Goal: Task Accomplishment & Management: Manage account settings

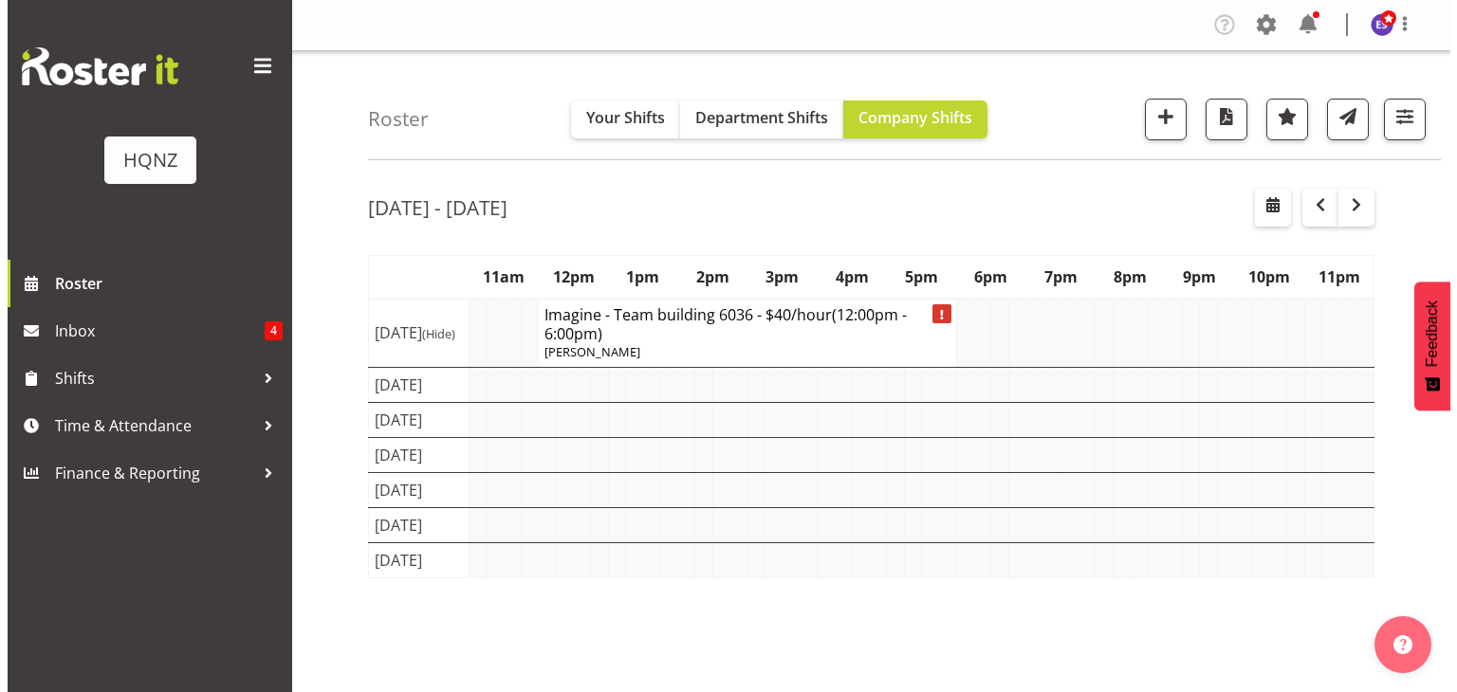
scroll to position [209, 0]
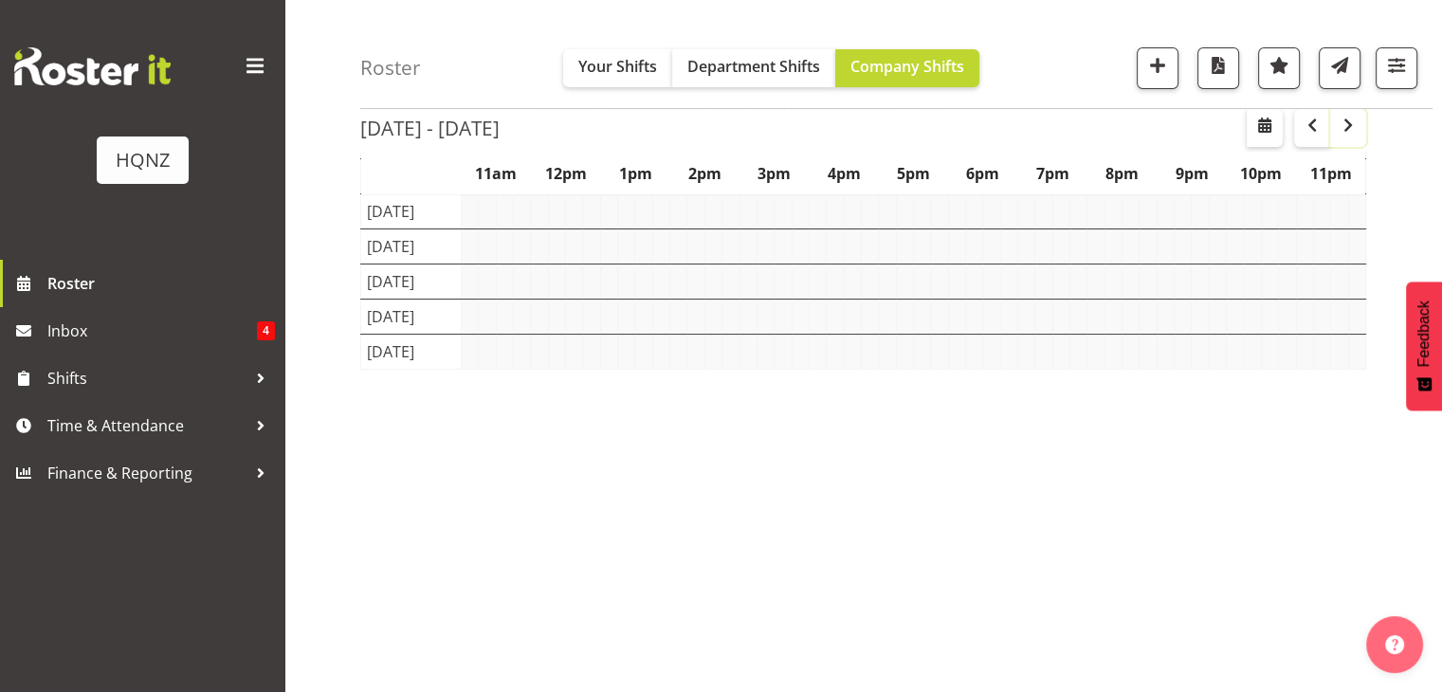
click at [1357, 134] on span "button" at bounding box center [1348, 125] width 23 height 23
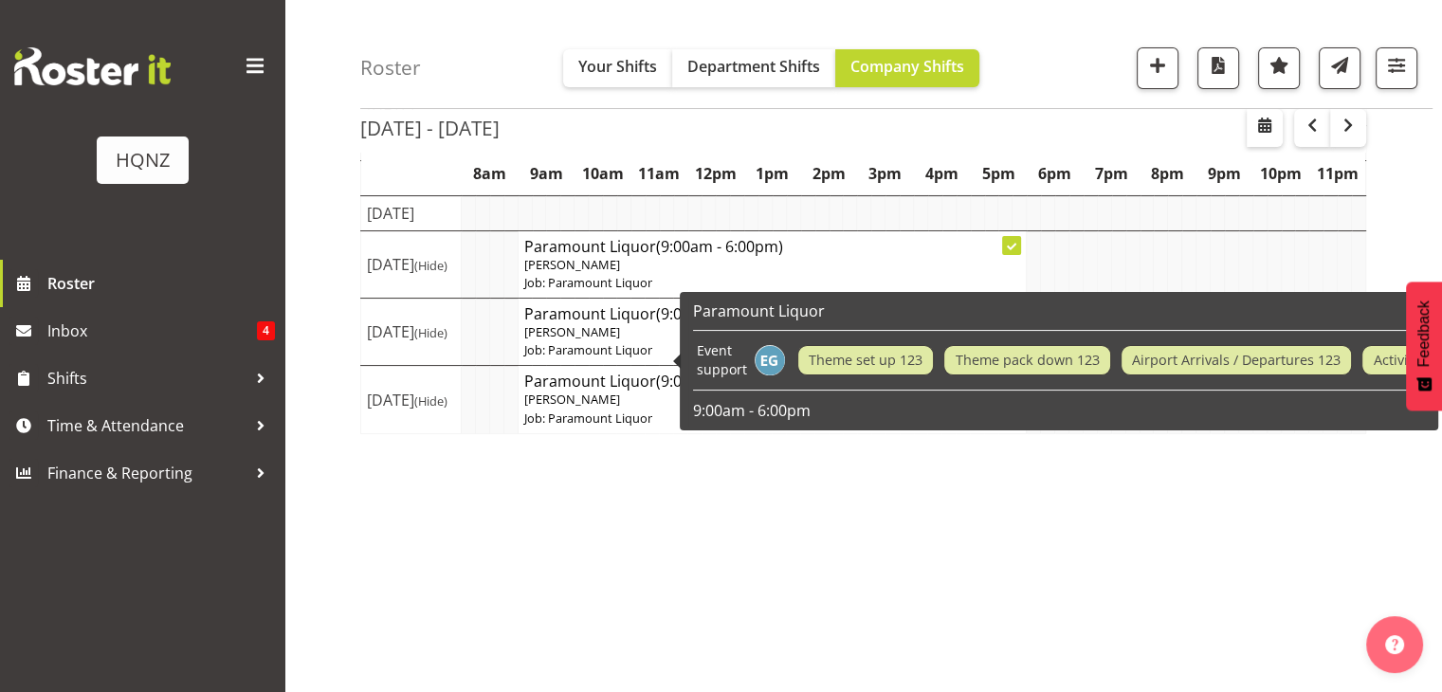
click at [573, 274] on p "Ella Gutschlag" at bounding box center [772, 265] width 497 height 18
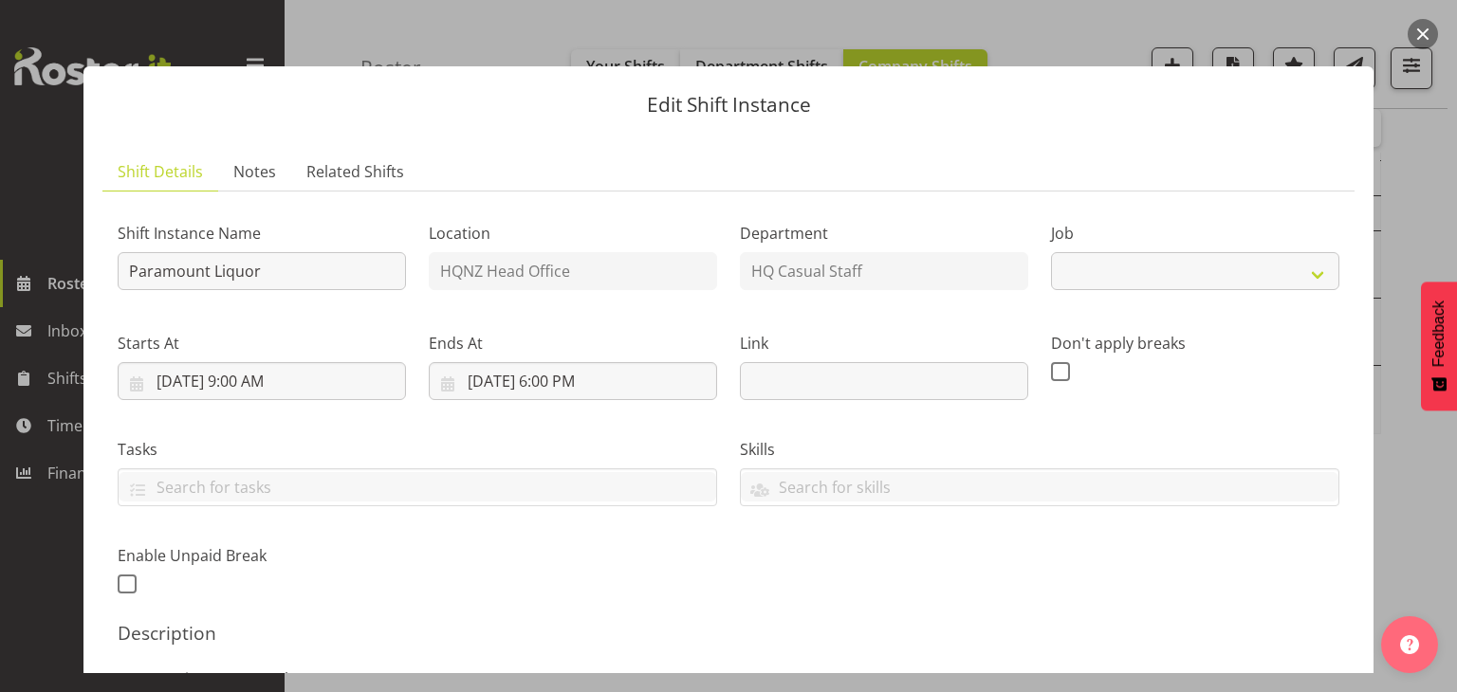
select select "10457"
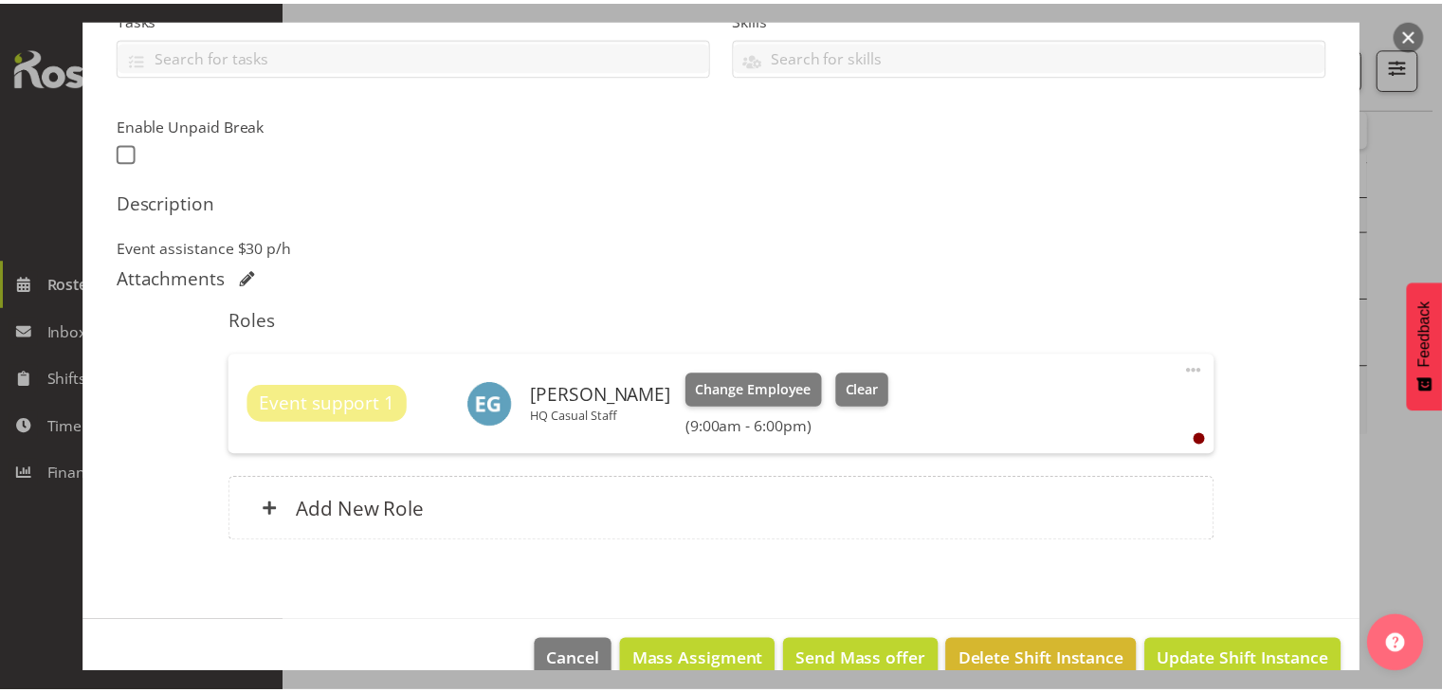
scroll to position [468, 0]
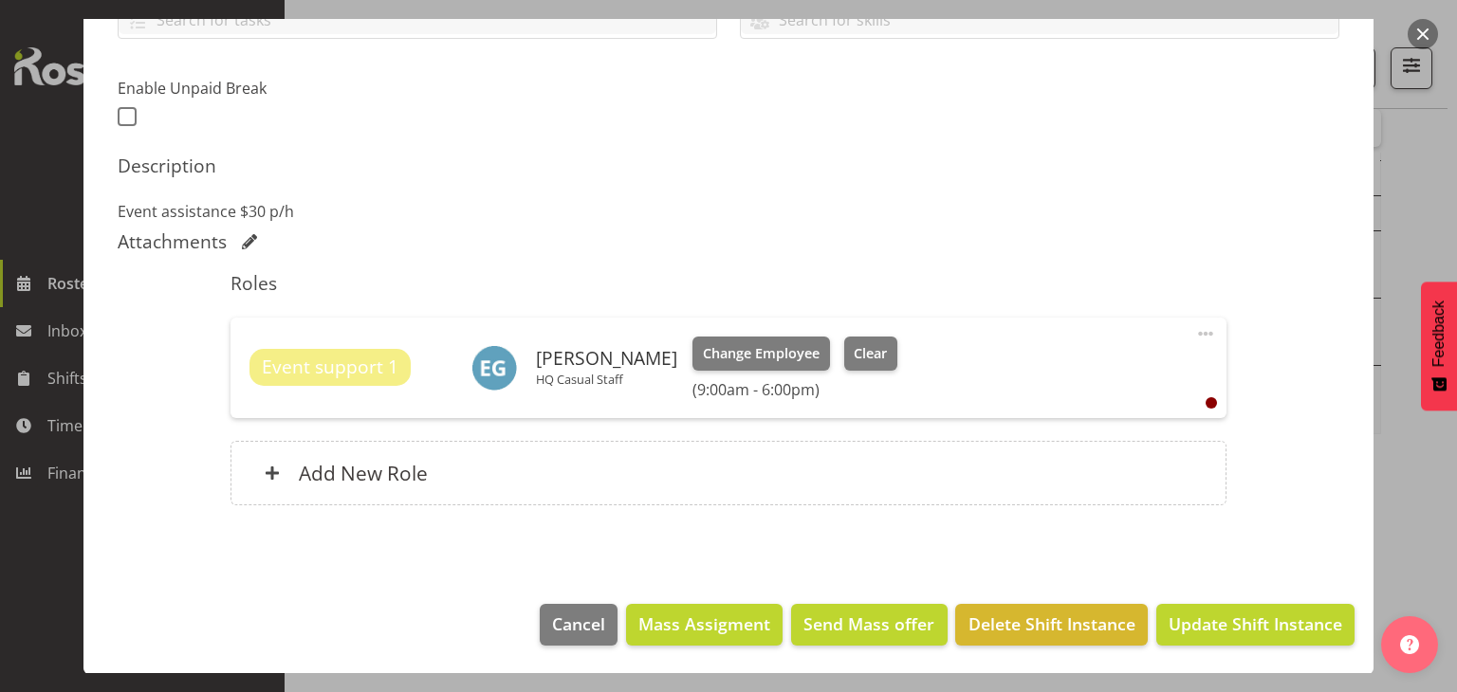
click at [1424, 33] on button "button" at bounding box center [1422, 34] width 30 height 30
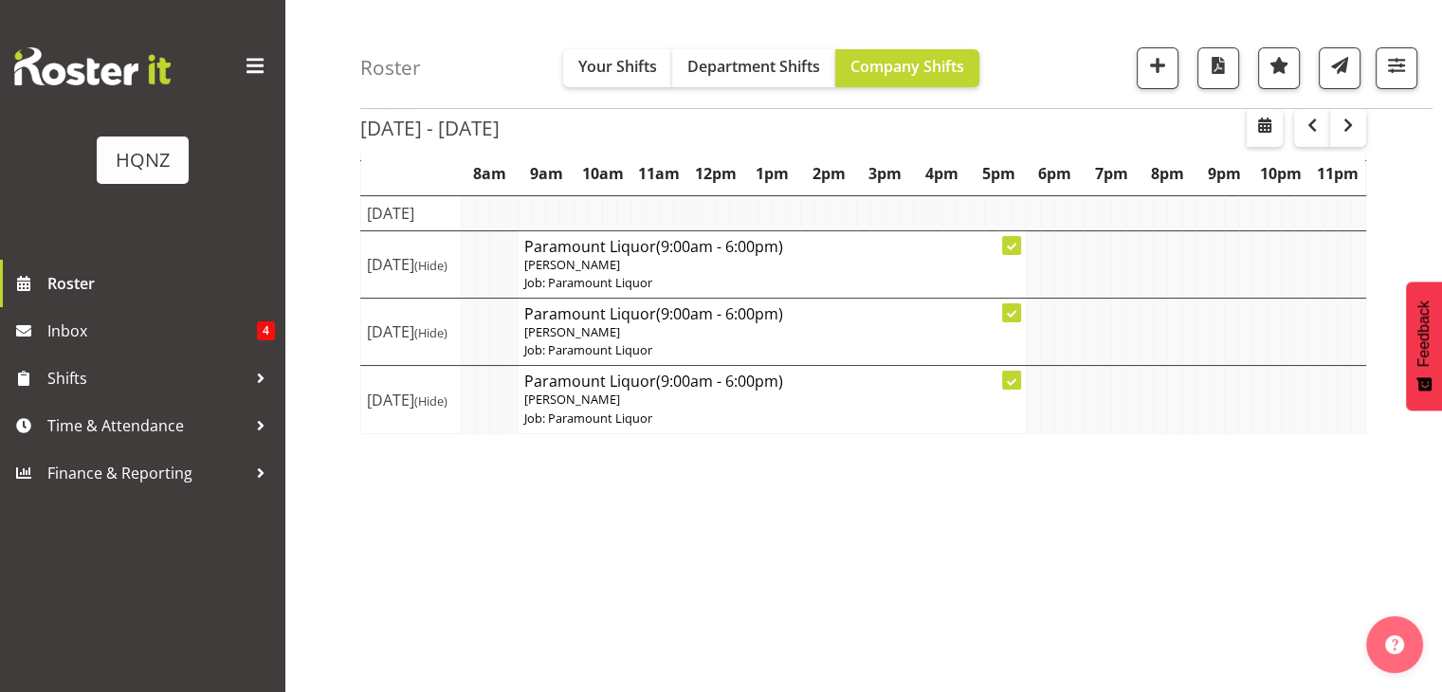
scroll to position [0, 0]
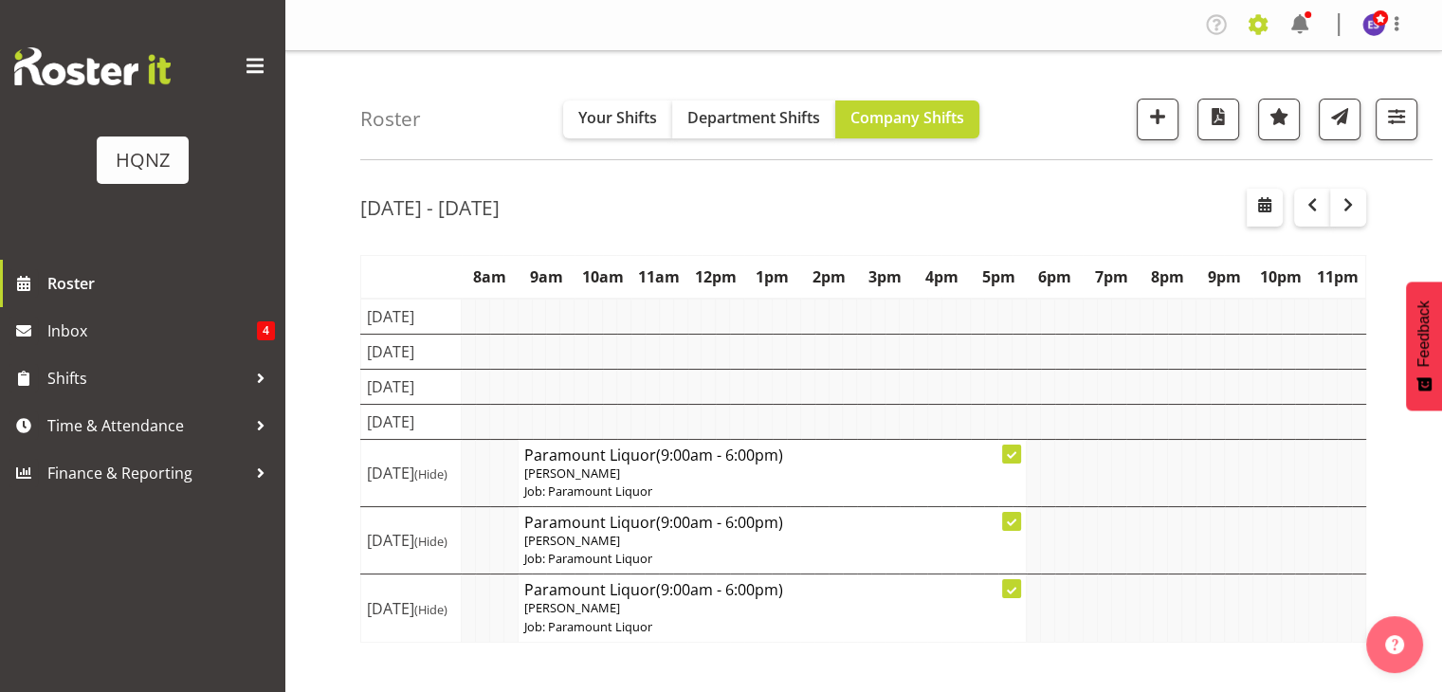
click at [1262, 28] on span at bounding box center [1258, 24] width 30 height 30
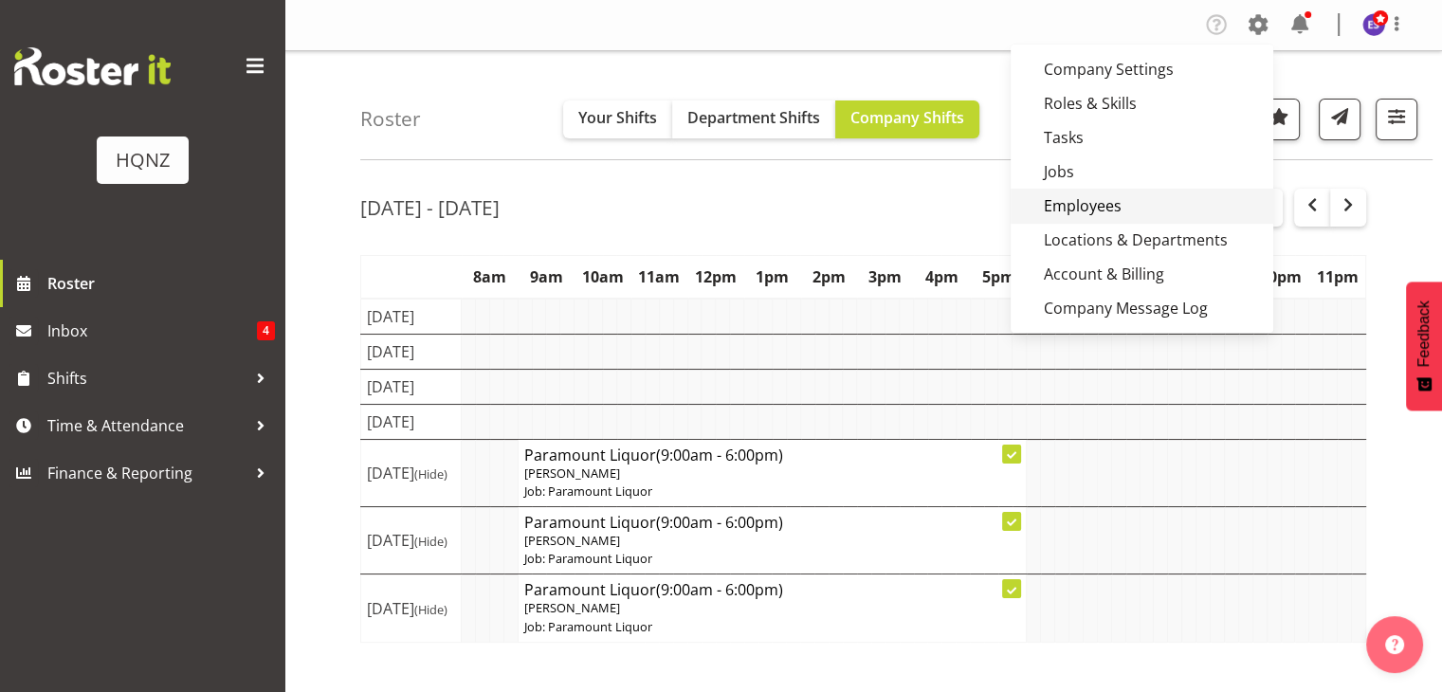
click at [1115, 198] on link "Employees" at bounding box center [1142, 206] width 263 height 34
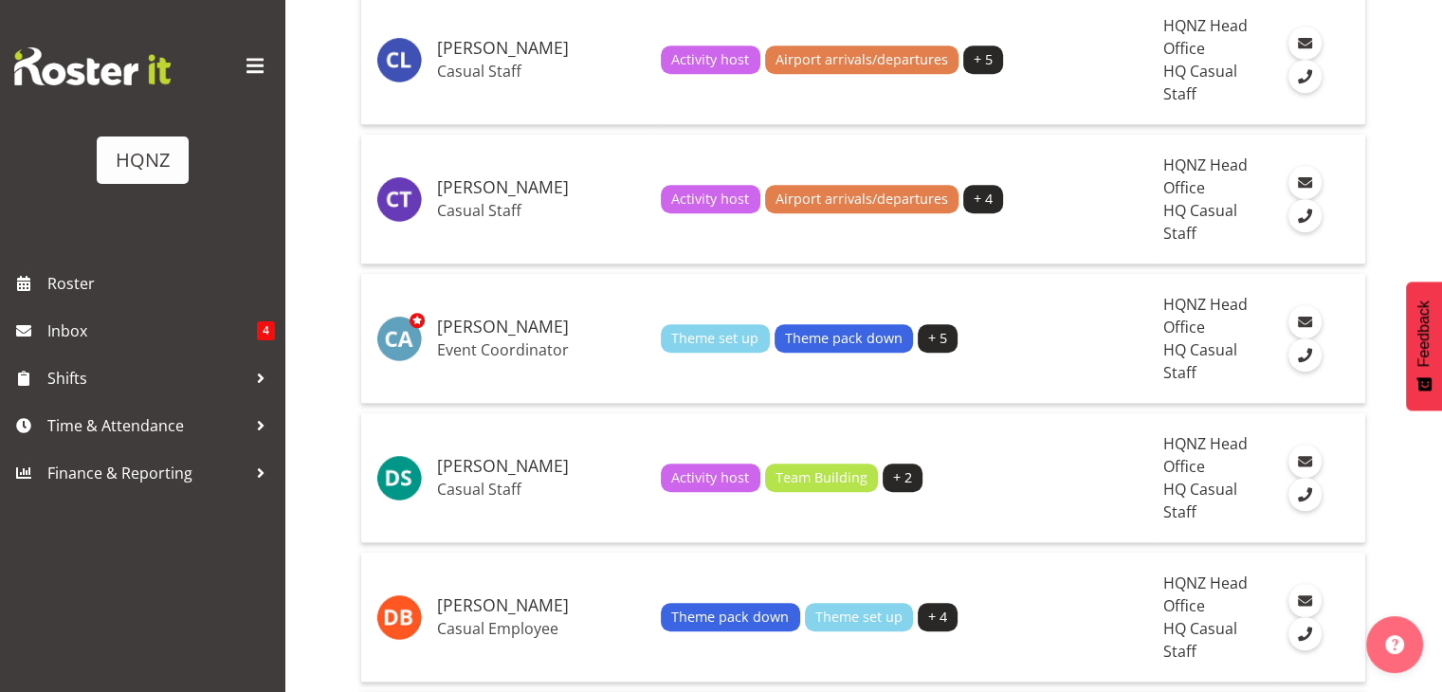
scroll to position [1405, 0]
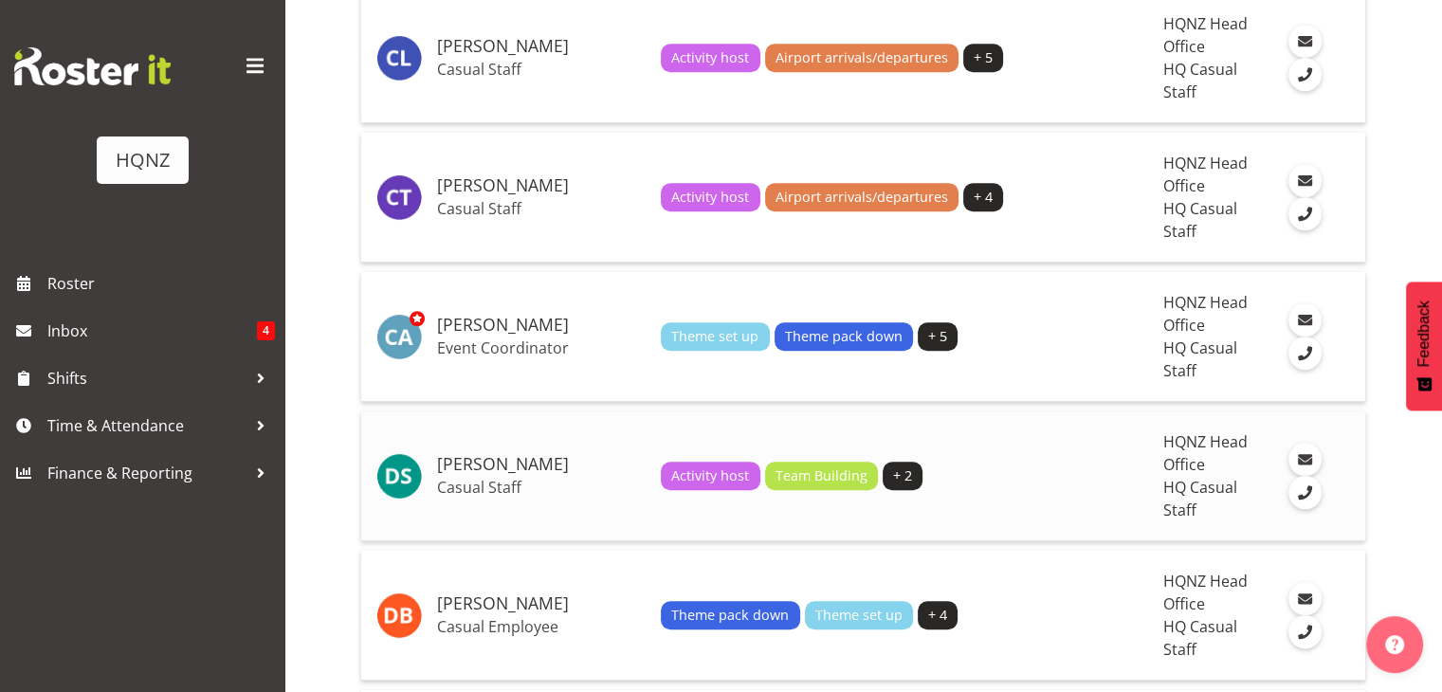
click at [531, 478] on p "Casual Staff" at bounding box center [541, 487] width 209 height 19
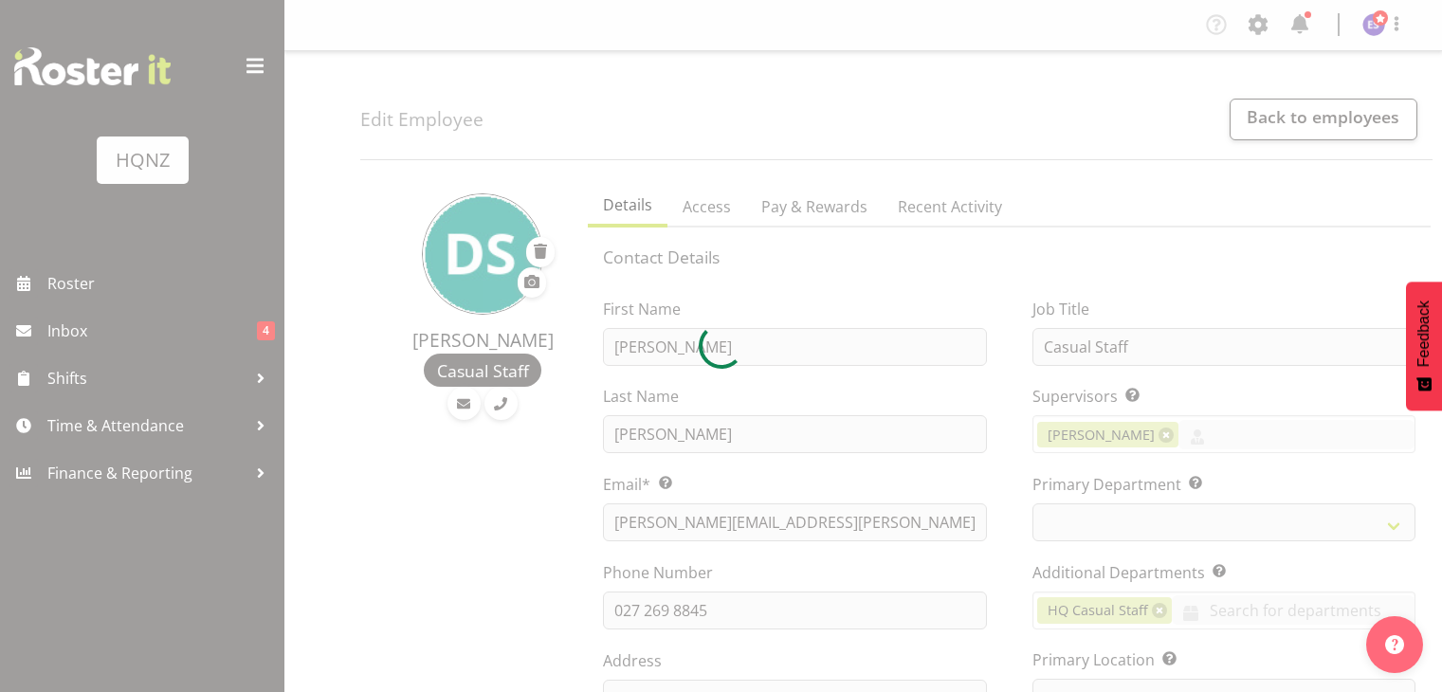
select select "TimelineWeek"
select select
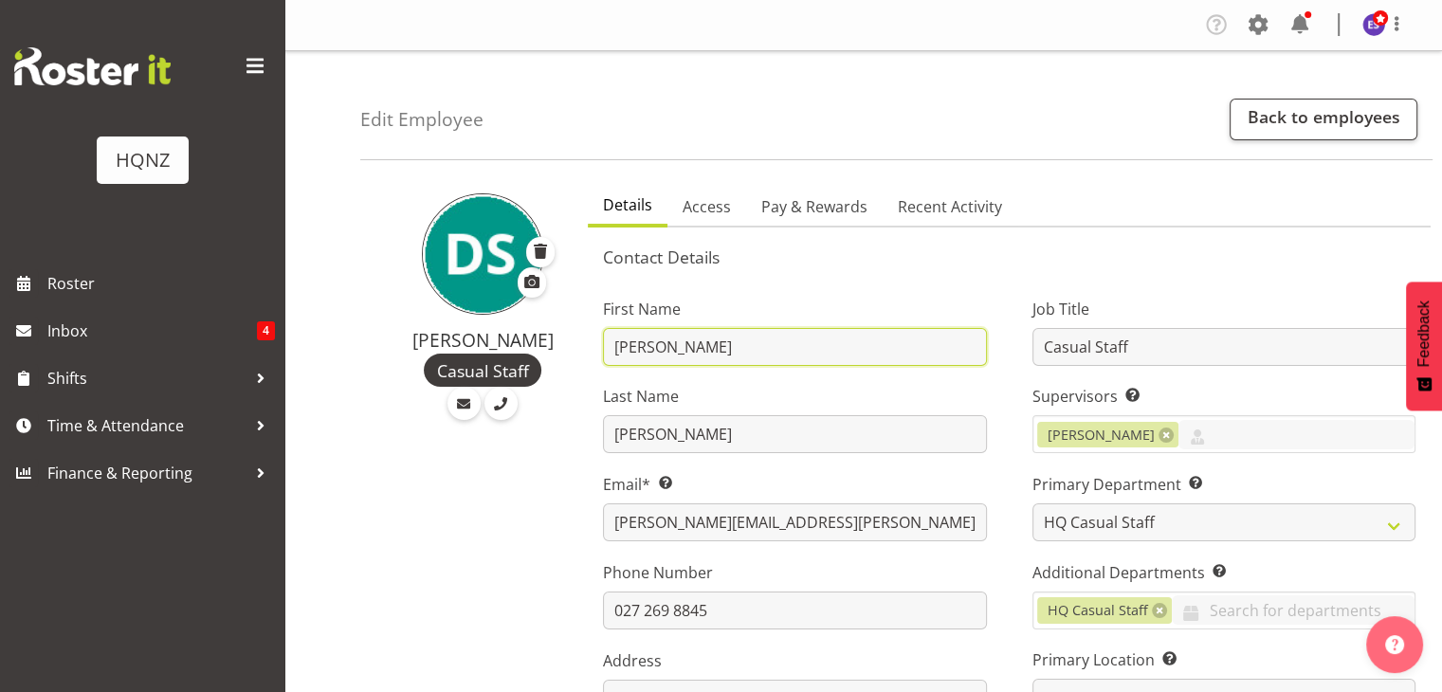
click at [800, 353] on input "Damian" at bounding box center [794, 347] width 383 height 38
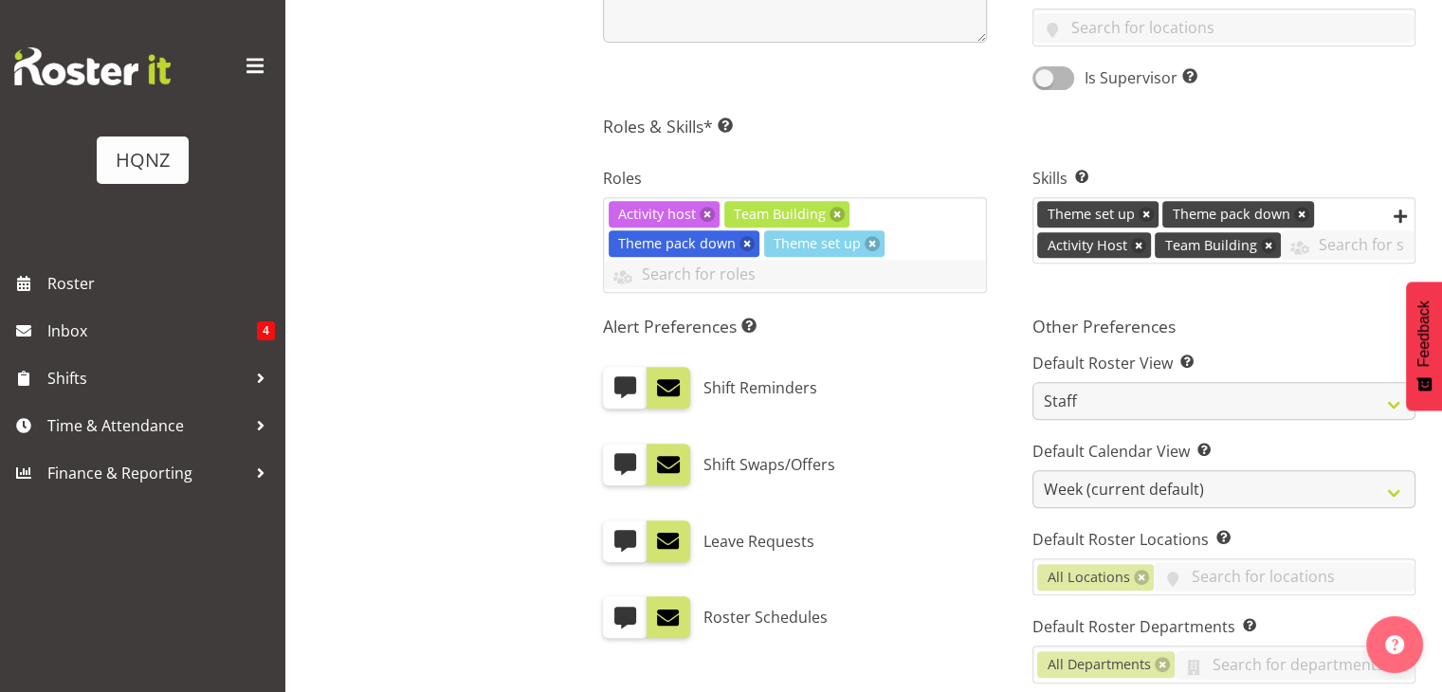
scroll to position [759, 0]
click at [887, 266] on input "text" at bounding box center [794, 274] width 381 height 29
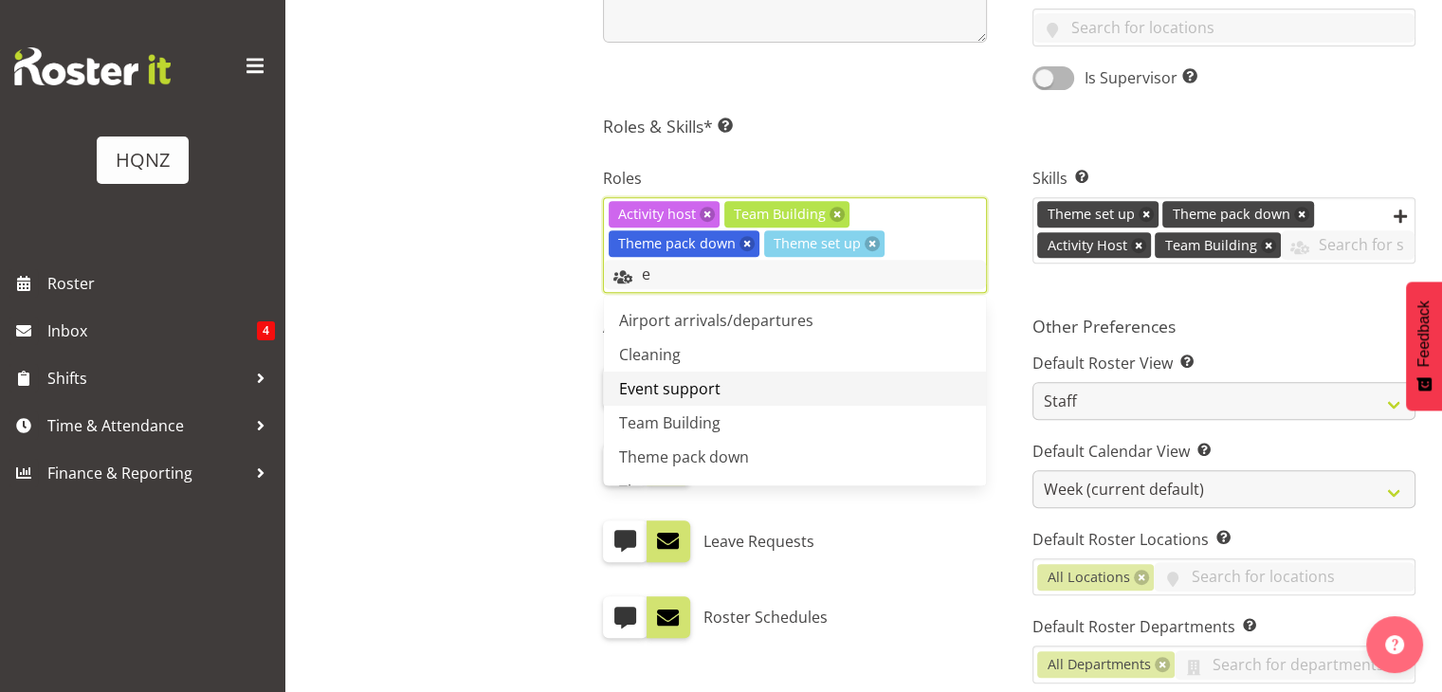
type input "e"
click at [702, 391] on span "Event support" at bounding box center [669, 388] width 101 height 21
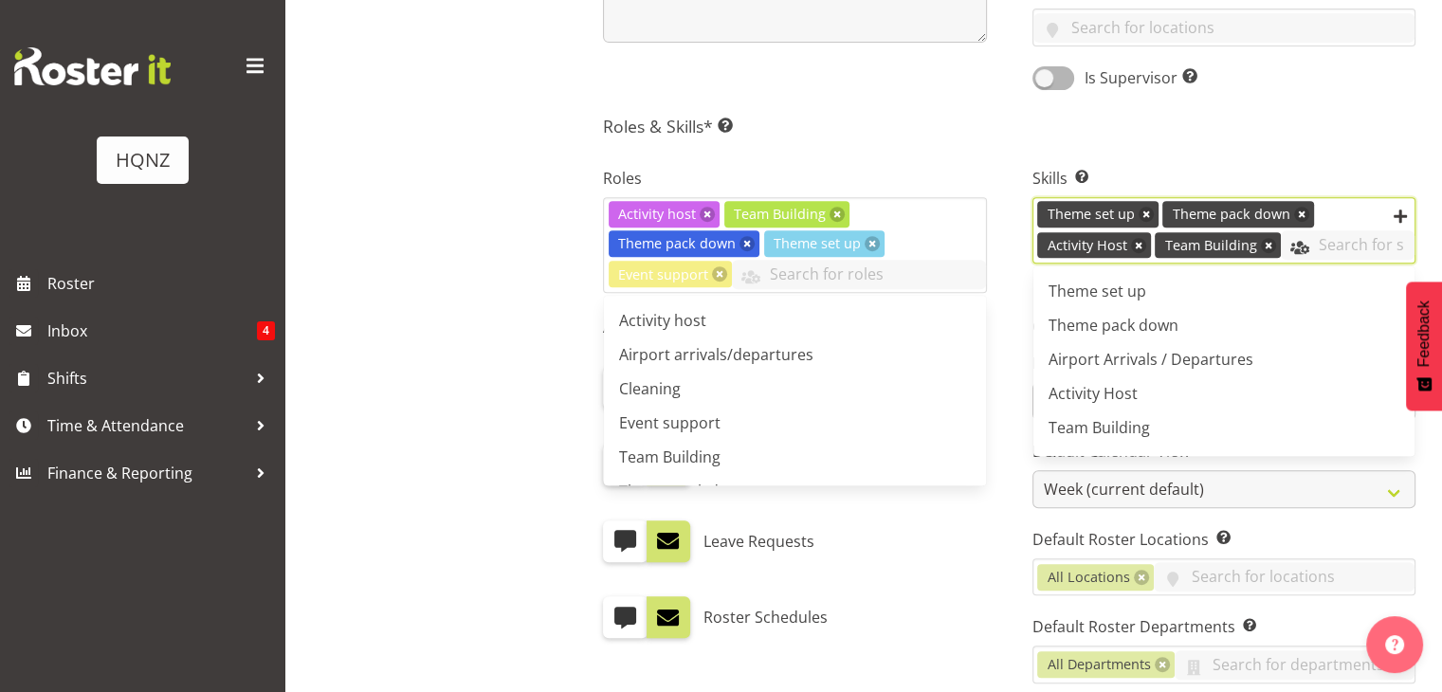
click at [1319, 242] on input "text" at bounding box center [1348, 244] width 134 height 29
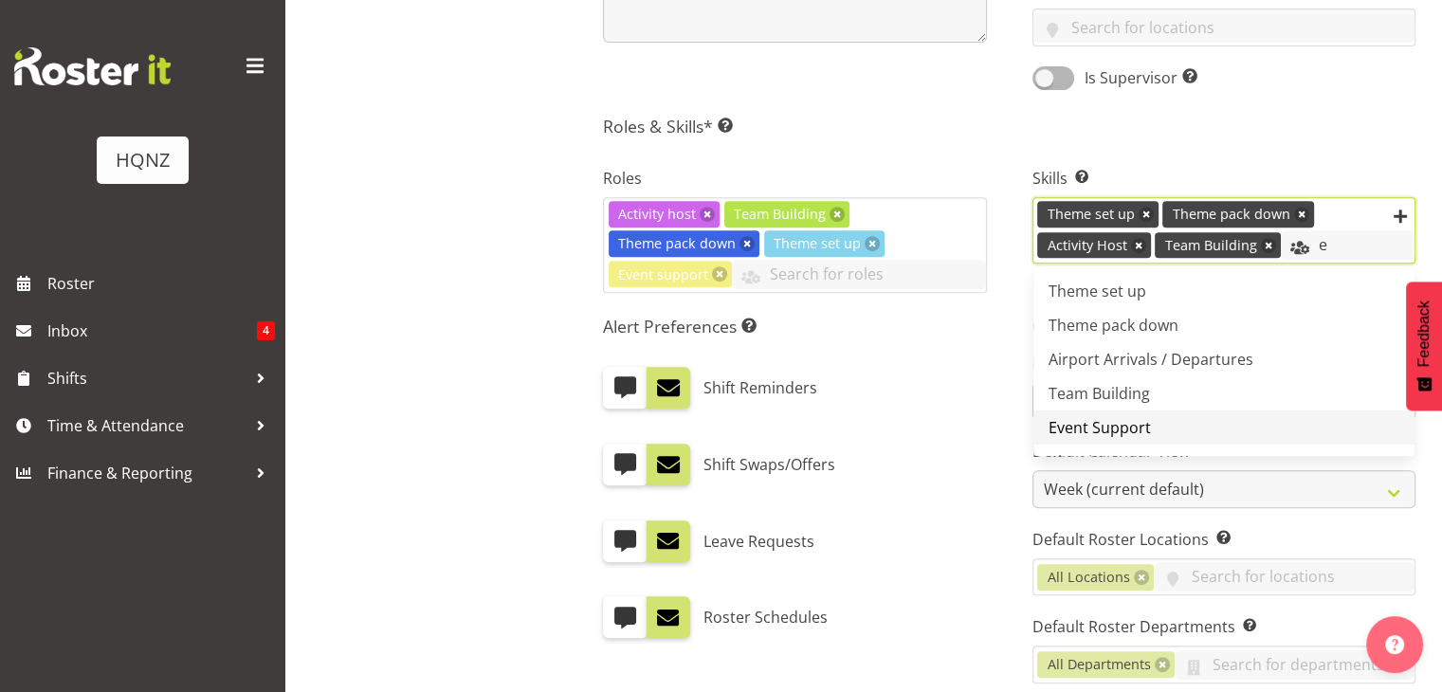
type input "e"
click at [1183, 417] on link "Event Support" at bounding box center [1224, 428] width 381 height 34
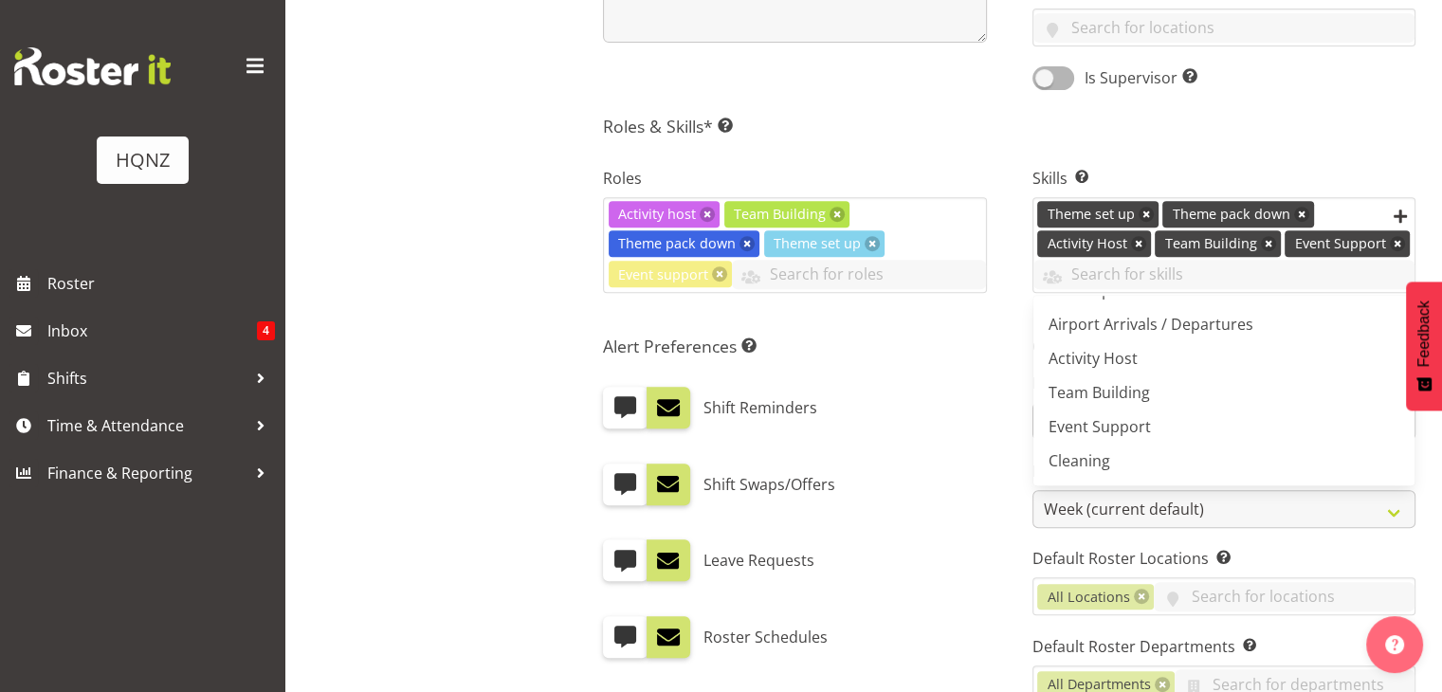
scroll to position [1115, 0]
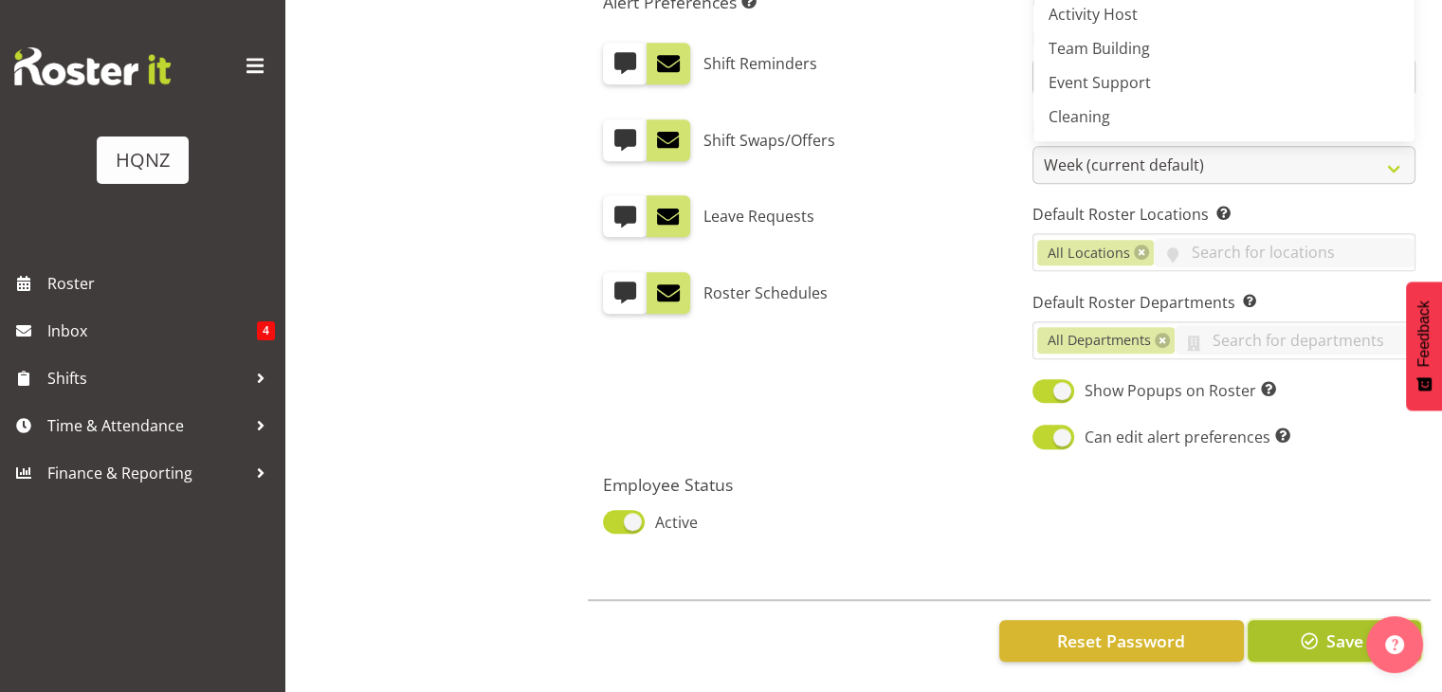
click at [1306, 631] on span "button" at bounding box center [1309, 641] width 25 height 25
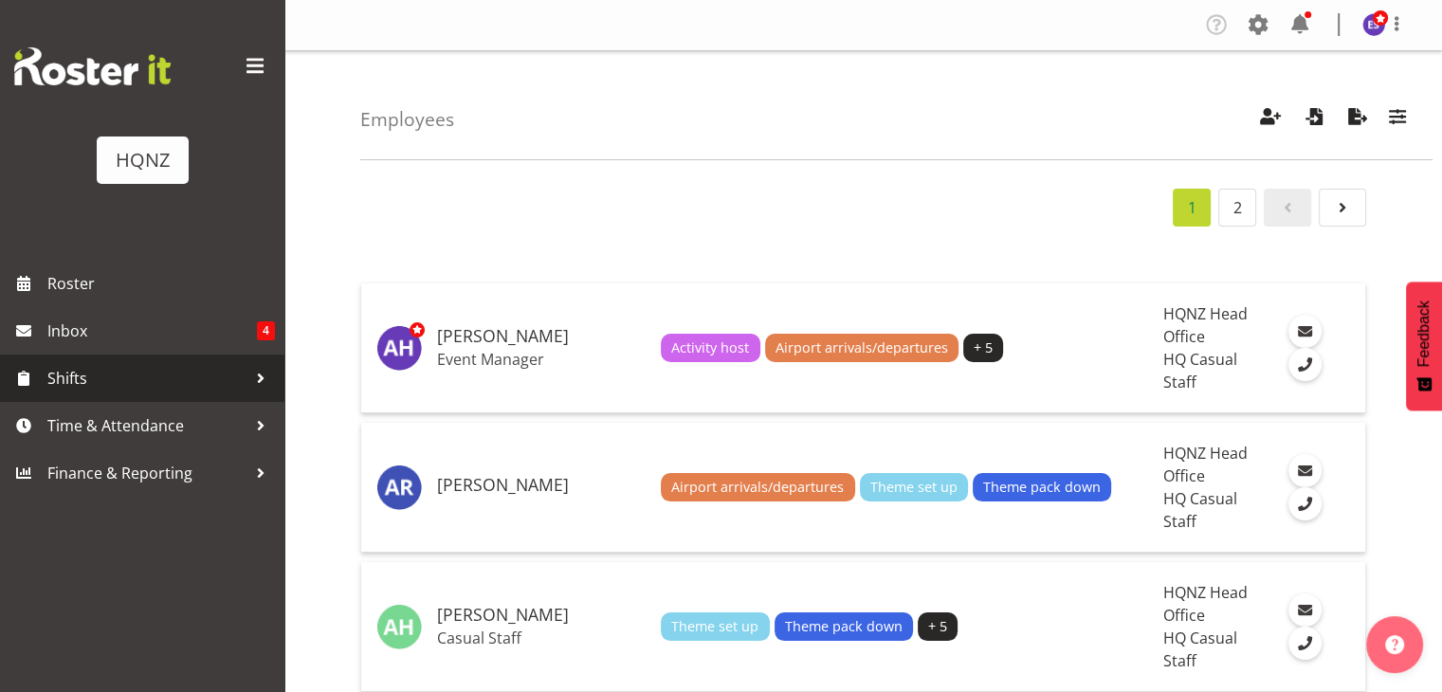
click at [151, 388] on span "Shifts" at bounding box center [146, 378] width 199 height 28
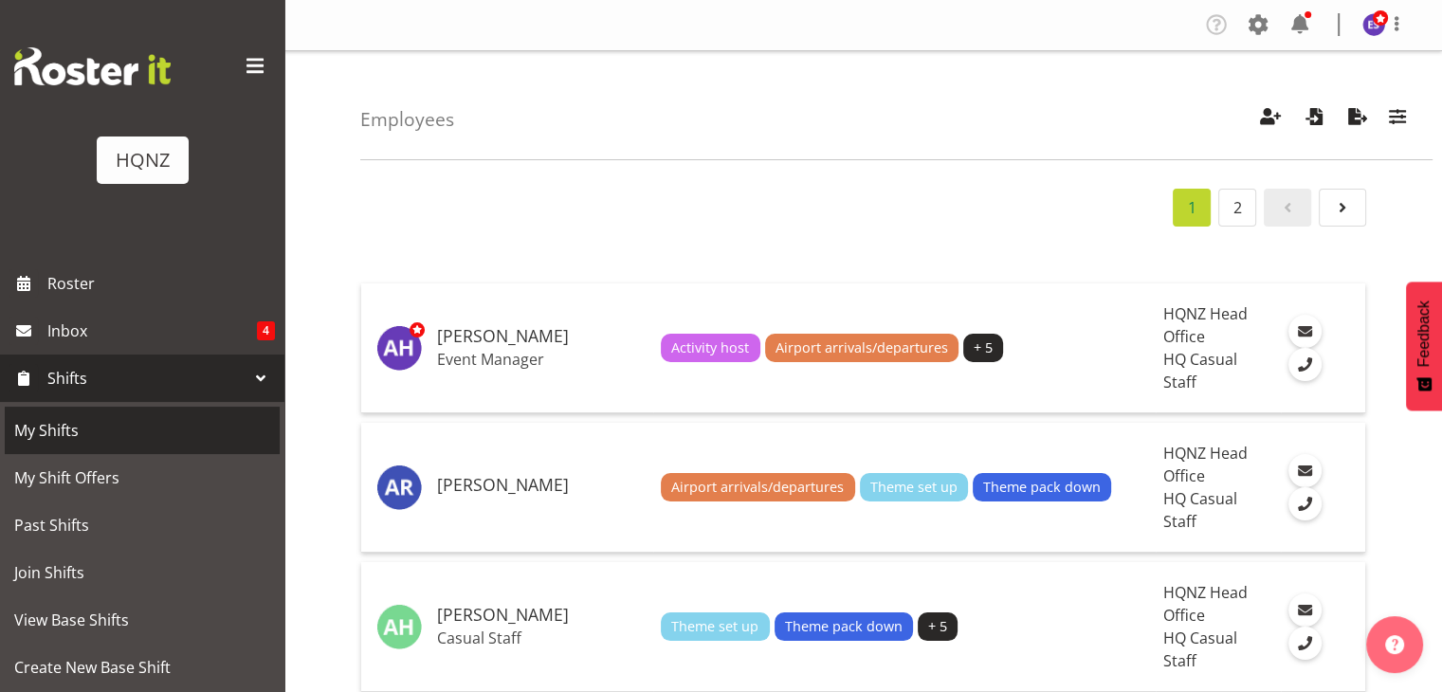
click at [90, 439] on span "My Shifts" at bounding box center [142, 430] width 256 height 28
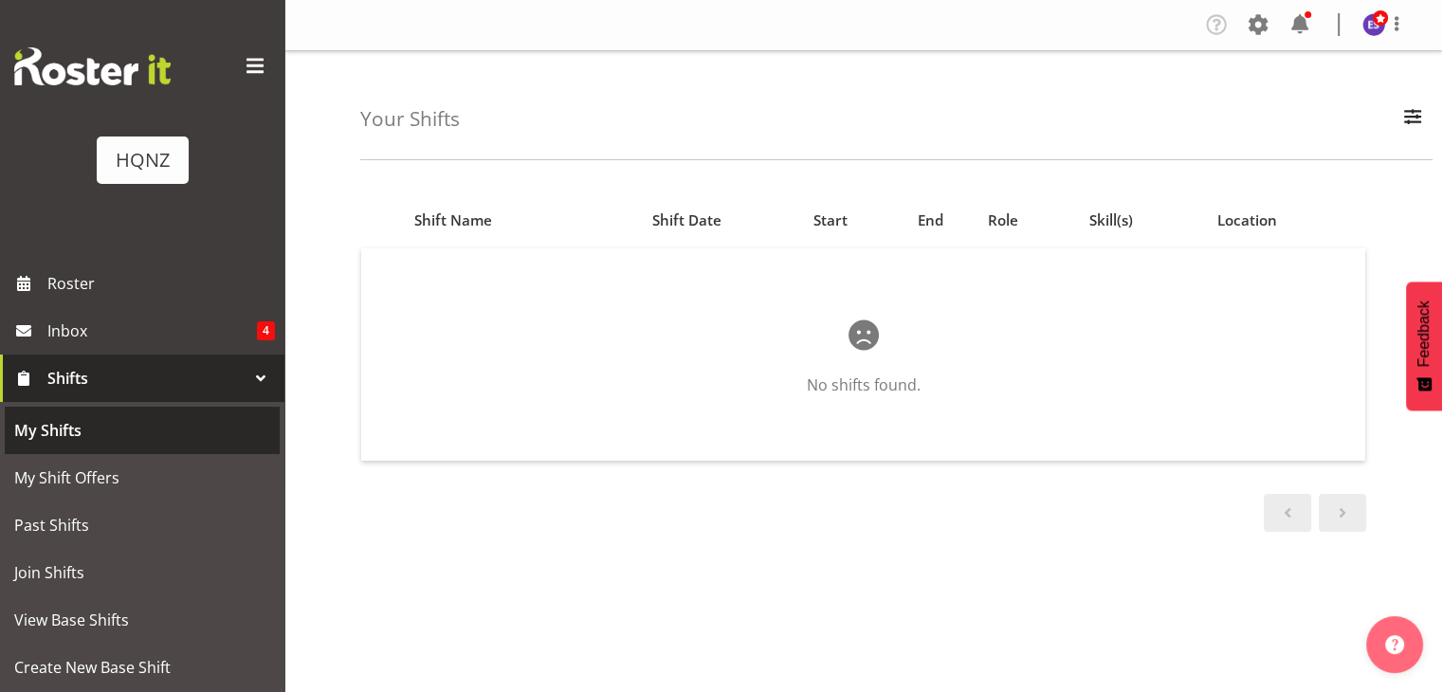
click at [76, 431] on span "My Shifts" at bounding box center [142, 430] width 256 height 28
click at [64, 433] on span "My Shifts" at bounding box center [142, 430] width 256 height 28
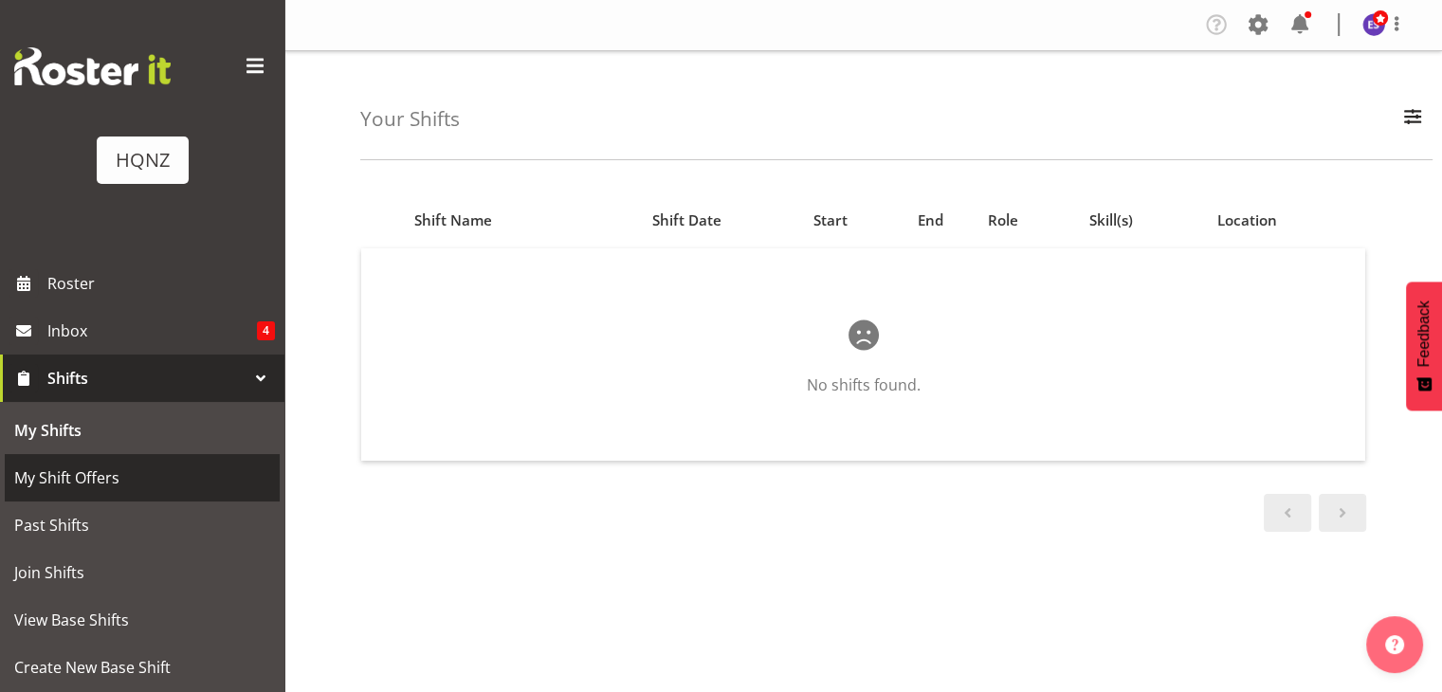
click at [46, 468] on span "My Shift Offers" at bounding box center [142, 478] width 256 height 28
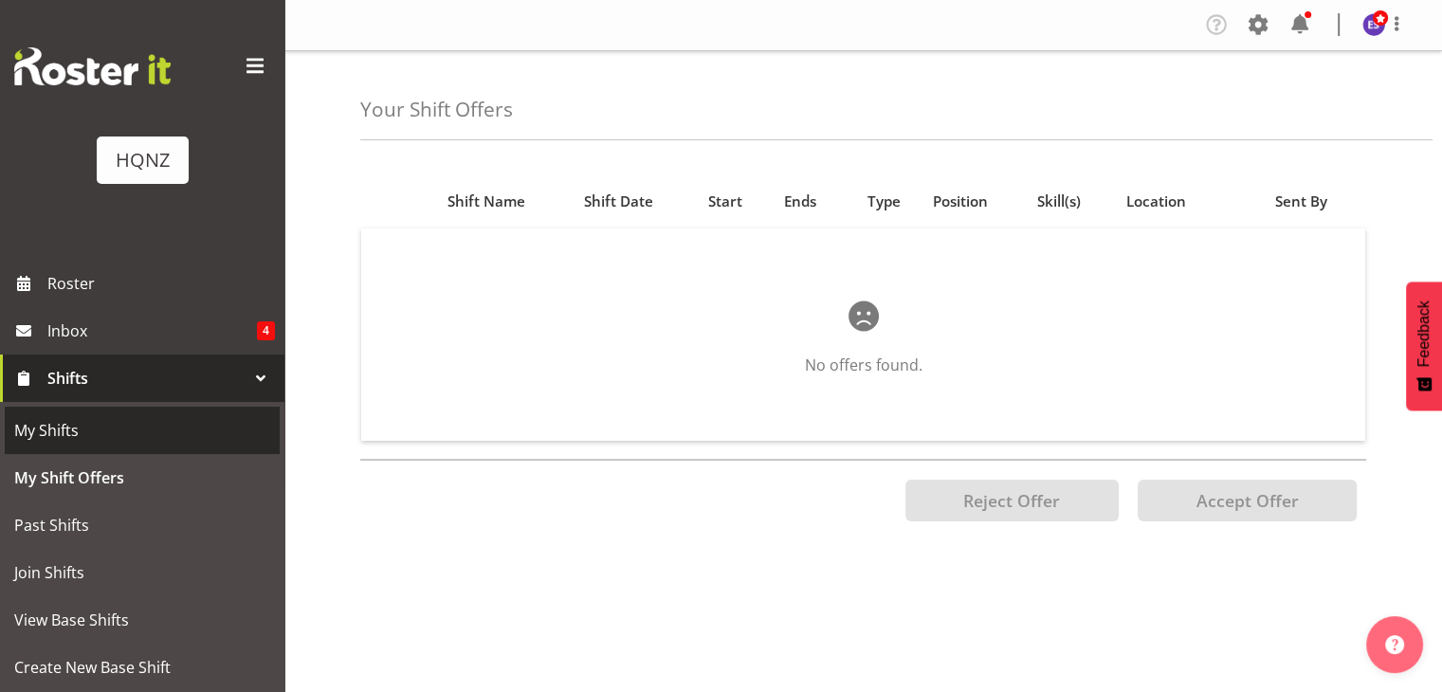
click at [40, 426] on span "My Shifts" at bounding box center [142, 430] width 256 height 28
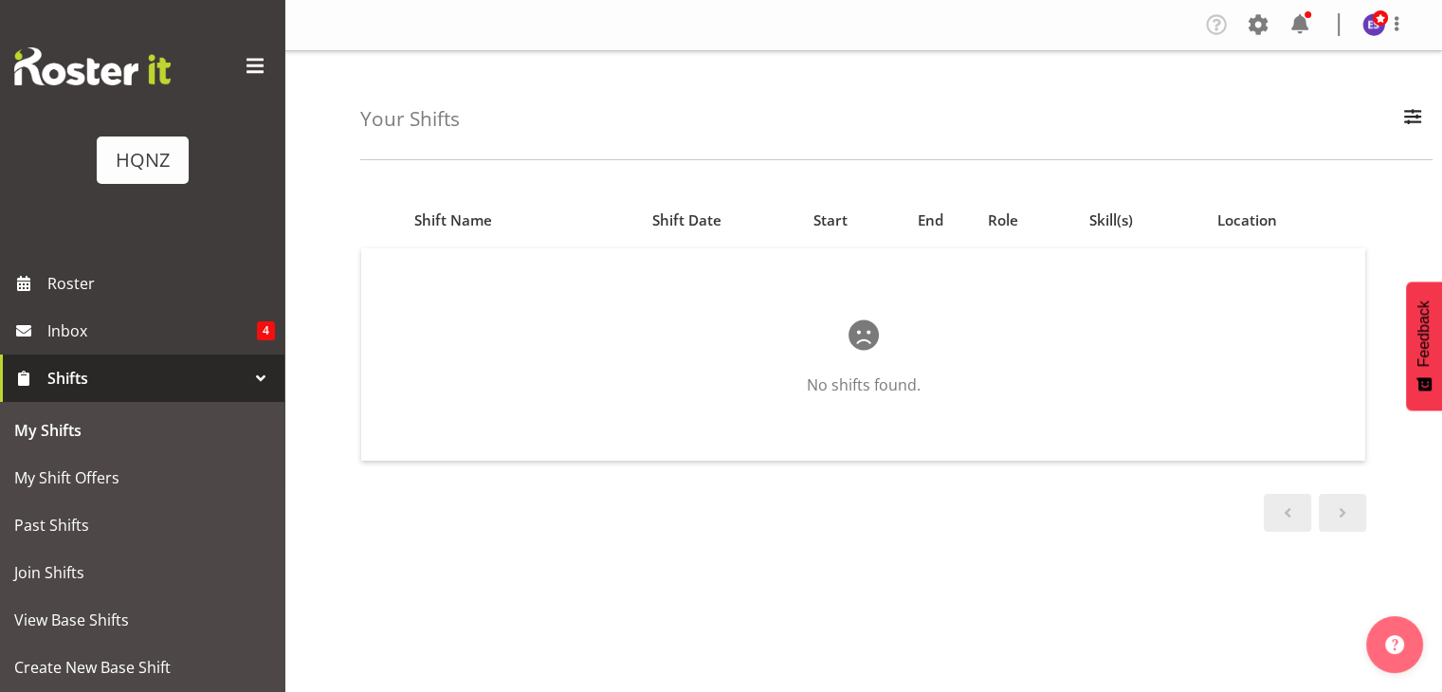
click at [250, 378] on div at bounding box center [261, 378] width 28 height 28
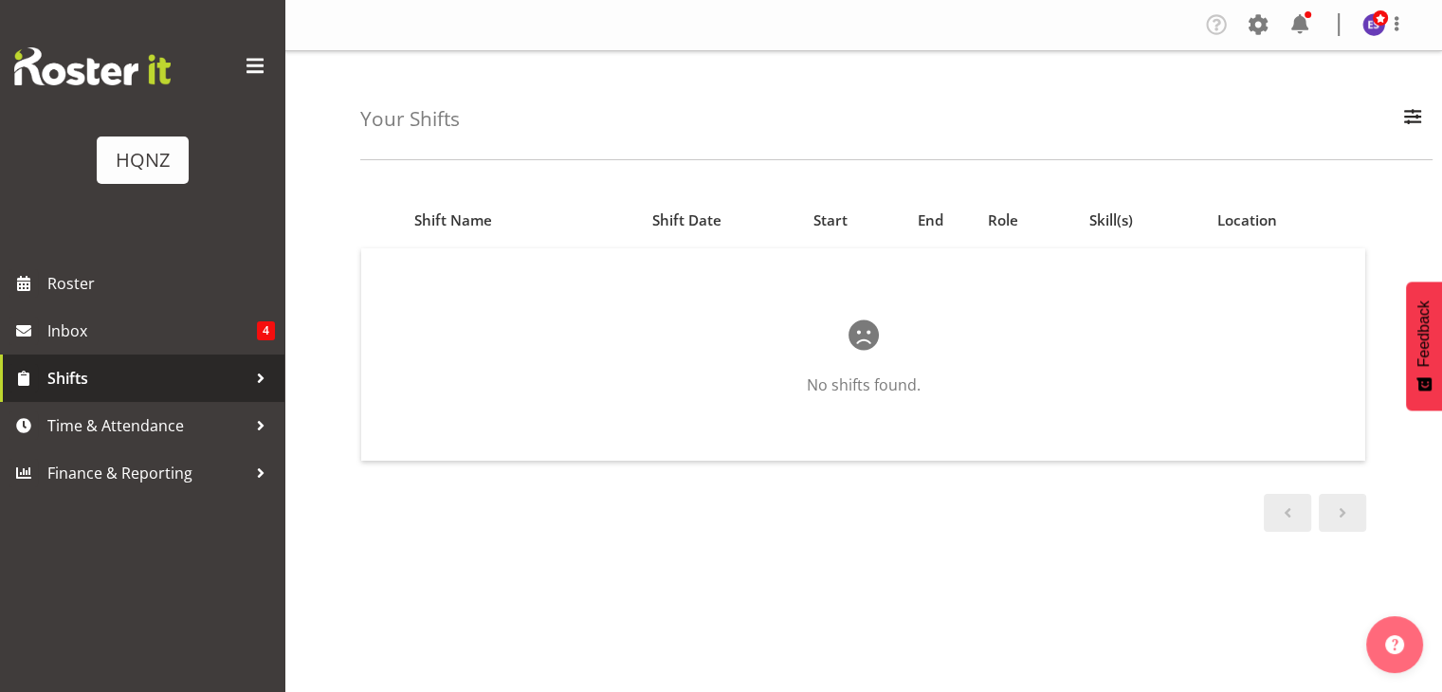
click at [250, 378] on div at bounding box center [261, 378] width 28 height 28
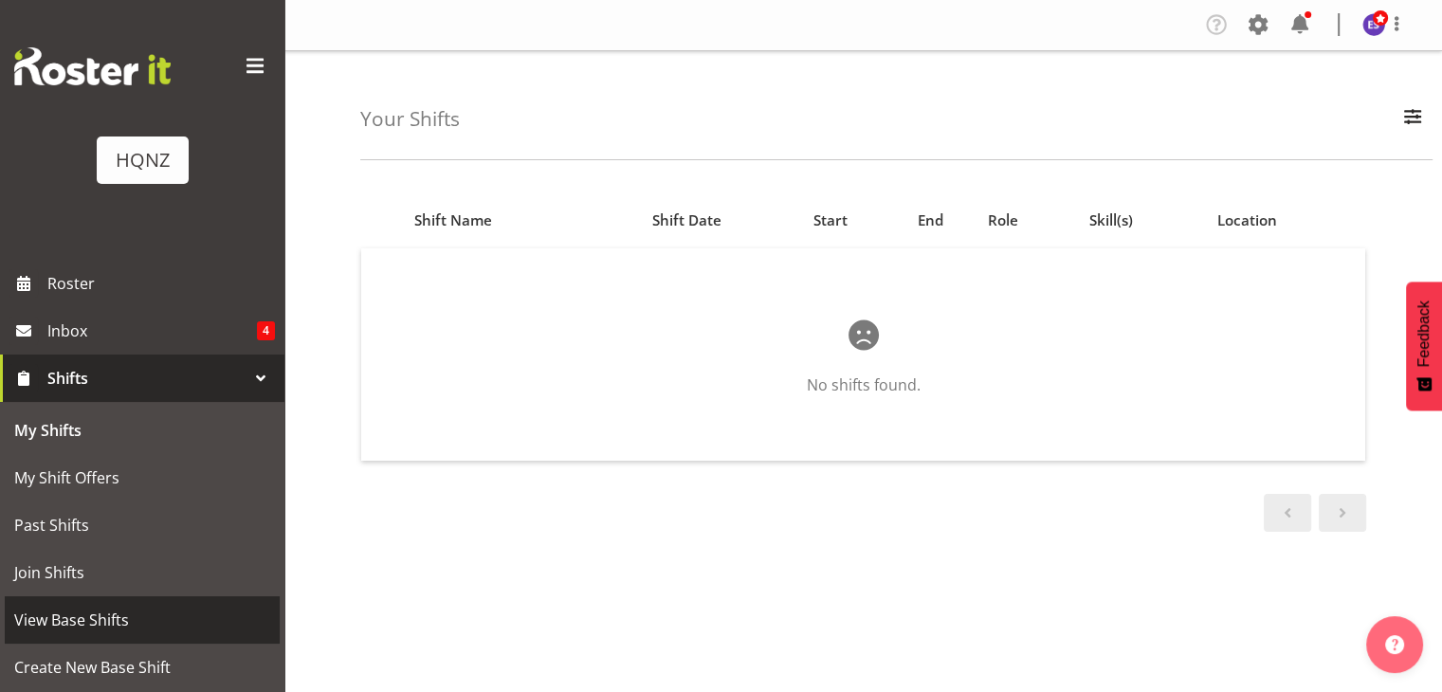
click at [74, 612] on span "View Base Shifts" at bounding box center [142, 620] width 256 height 28
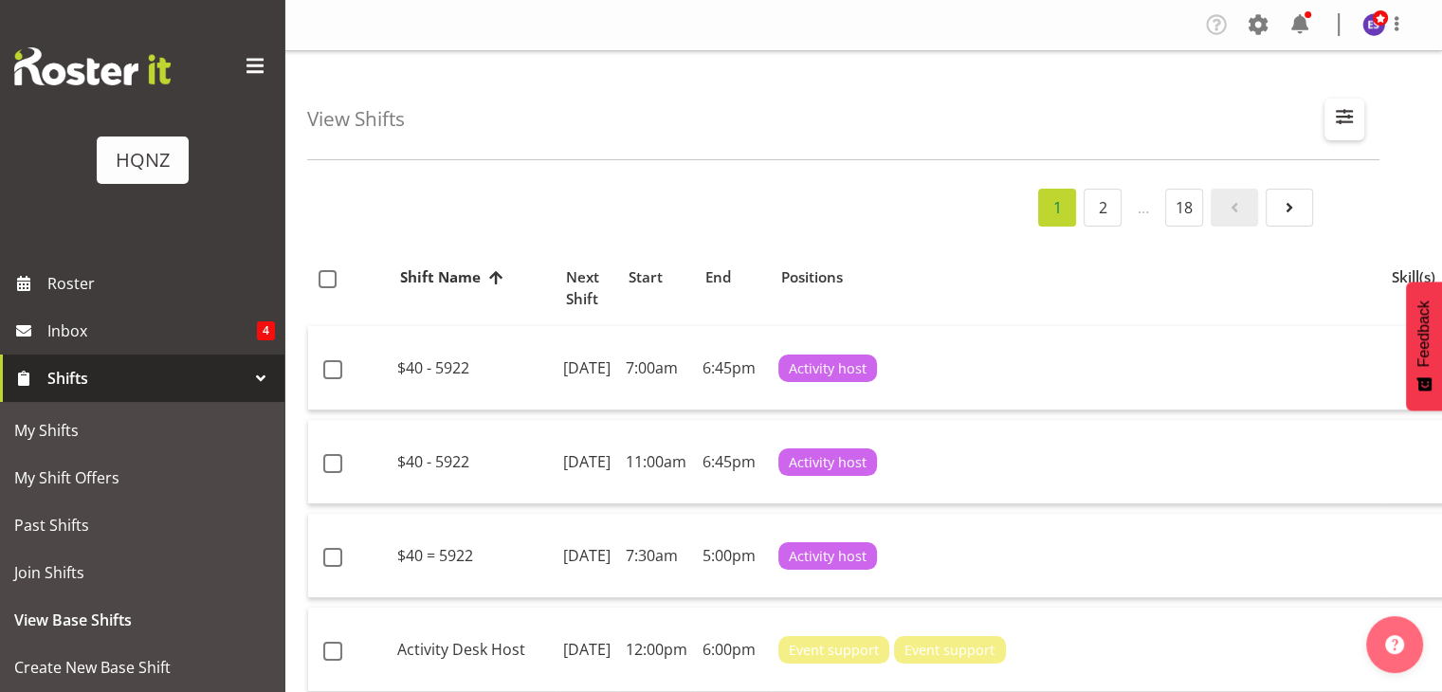
click at [1338, 116] on span "button" at bounding box center [1344, 116] width 25 height 25
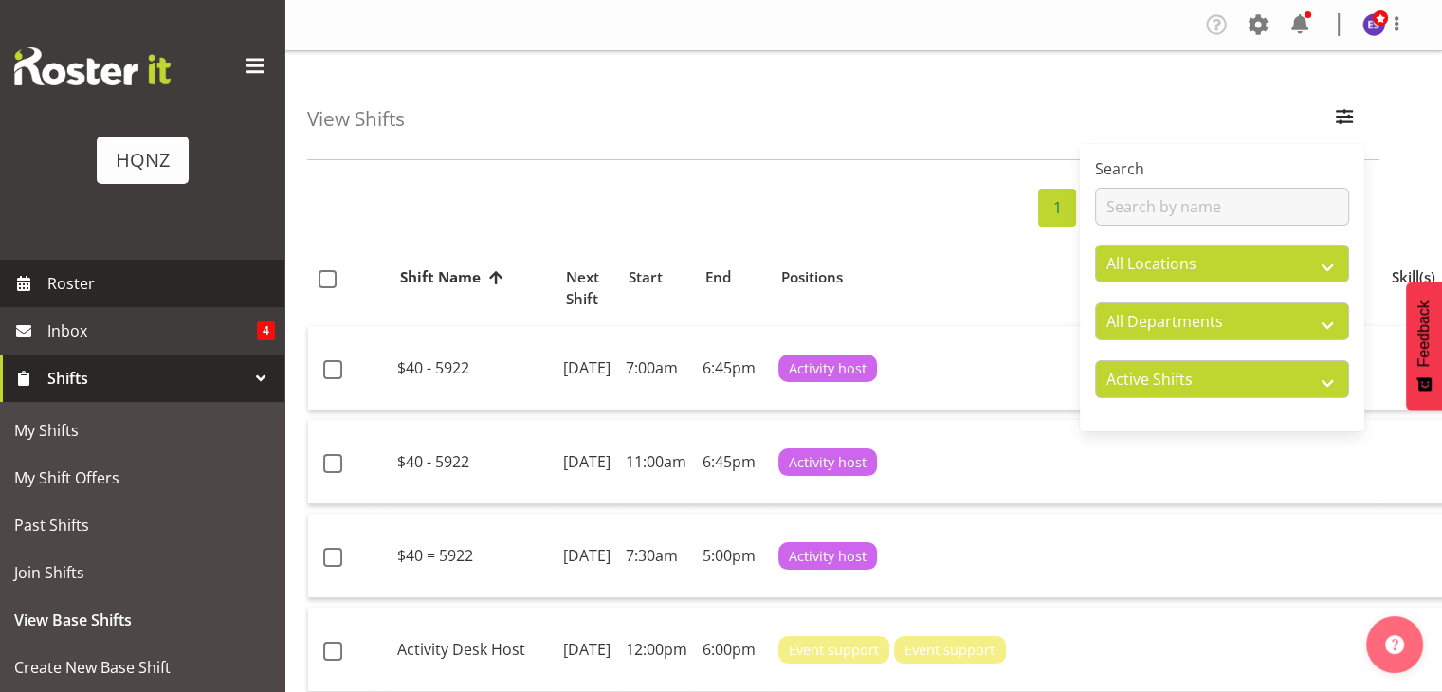
click at [126, 285] on span "Roster" at bounding box center [161, 283] width 228 height 28
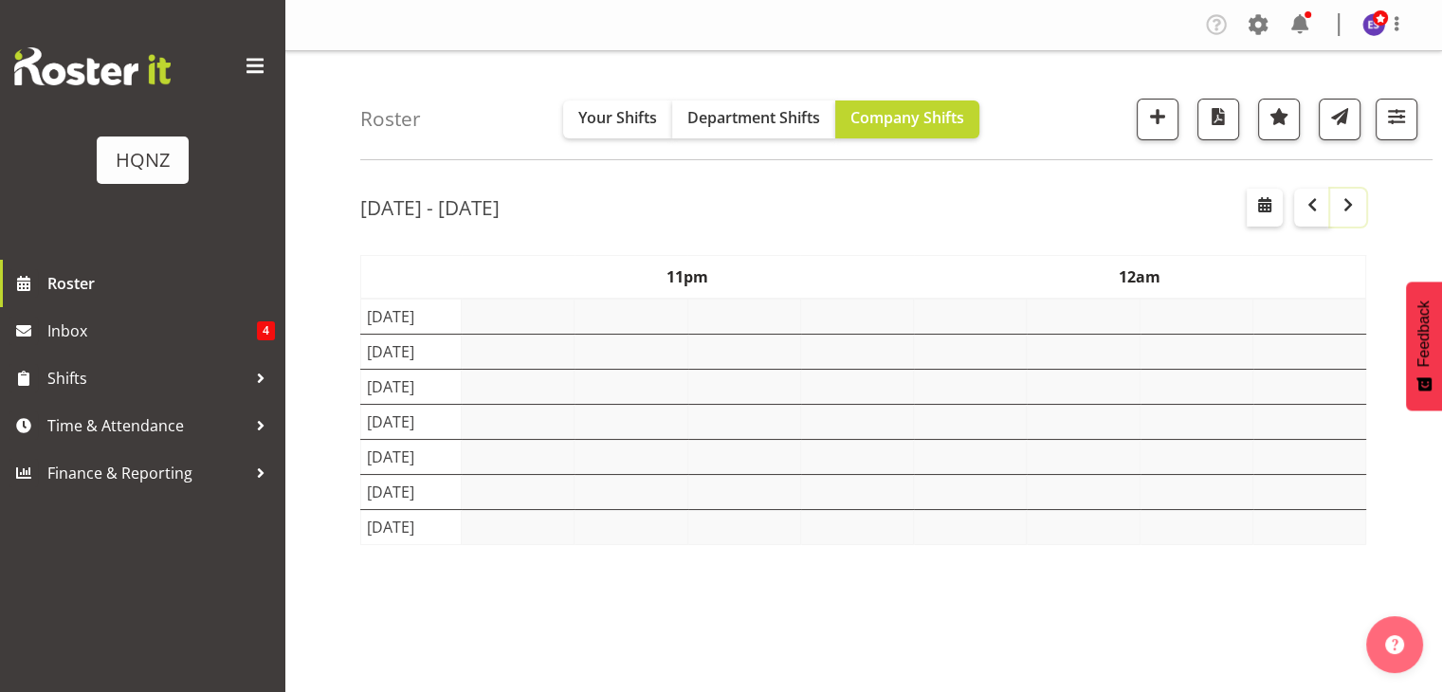
click at [1350, 220] on button "button" at bounding box center [1348, 208] width 36 height 38
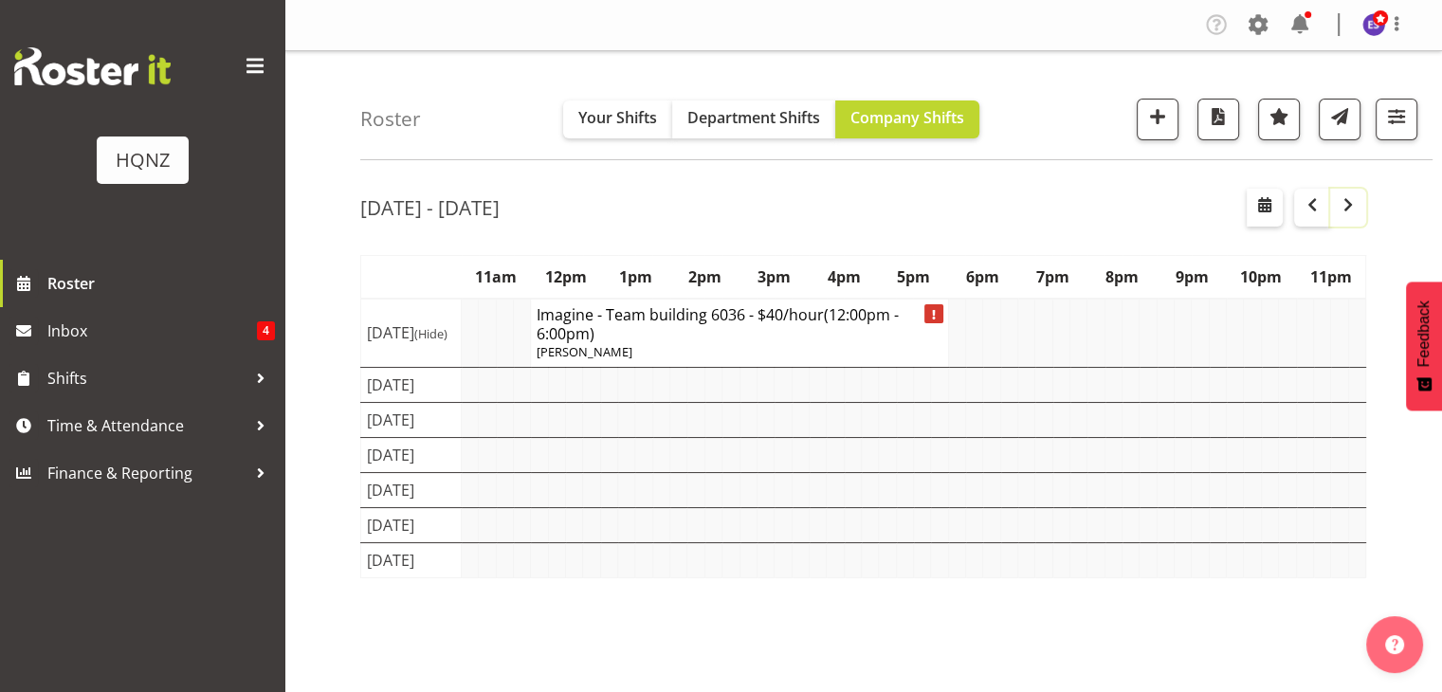
click at [1350, 220] on button "button" at bounding box center [1348, 208] width 36 height 38
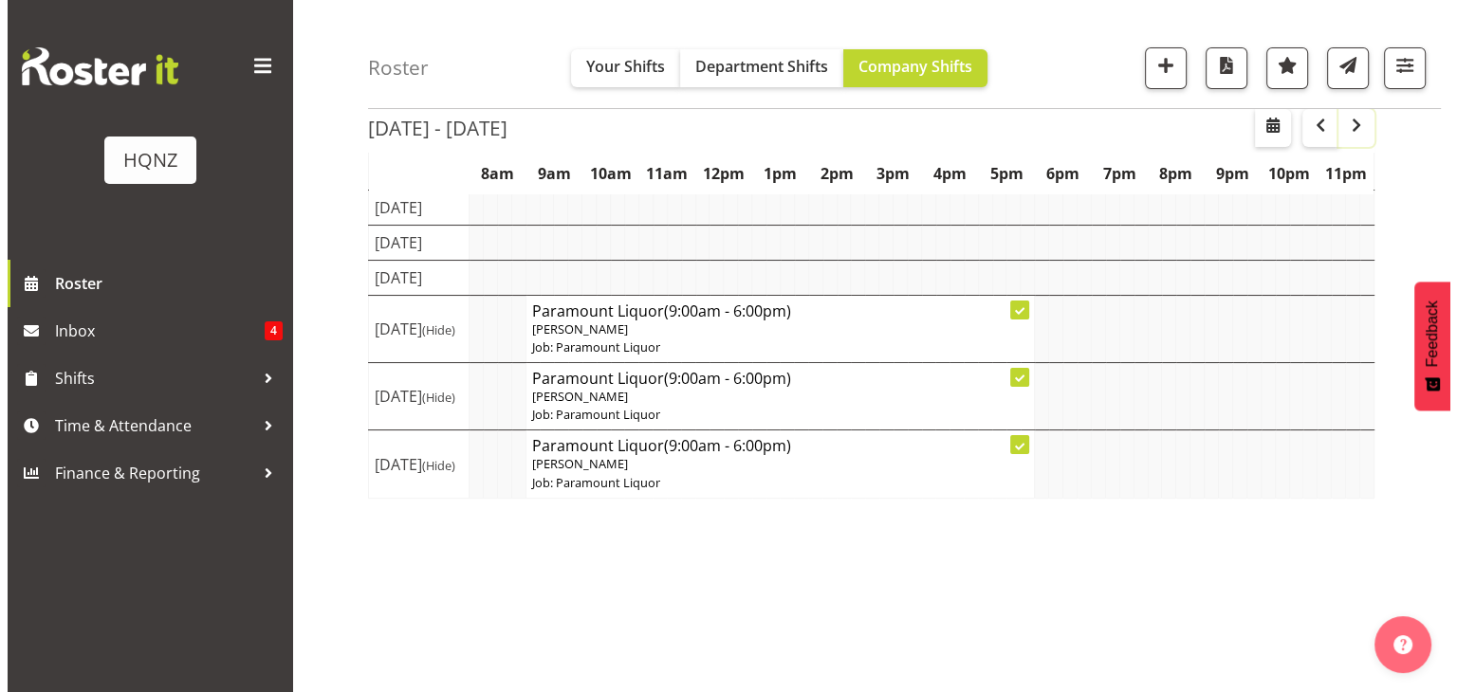
scroll to position [148, 0]
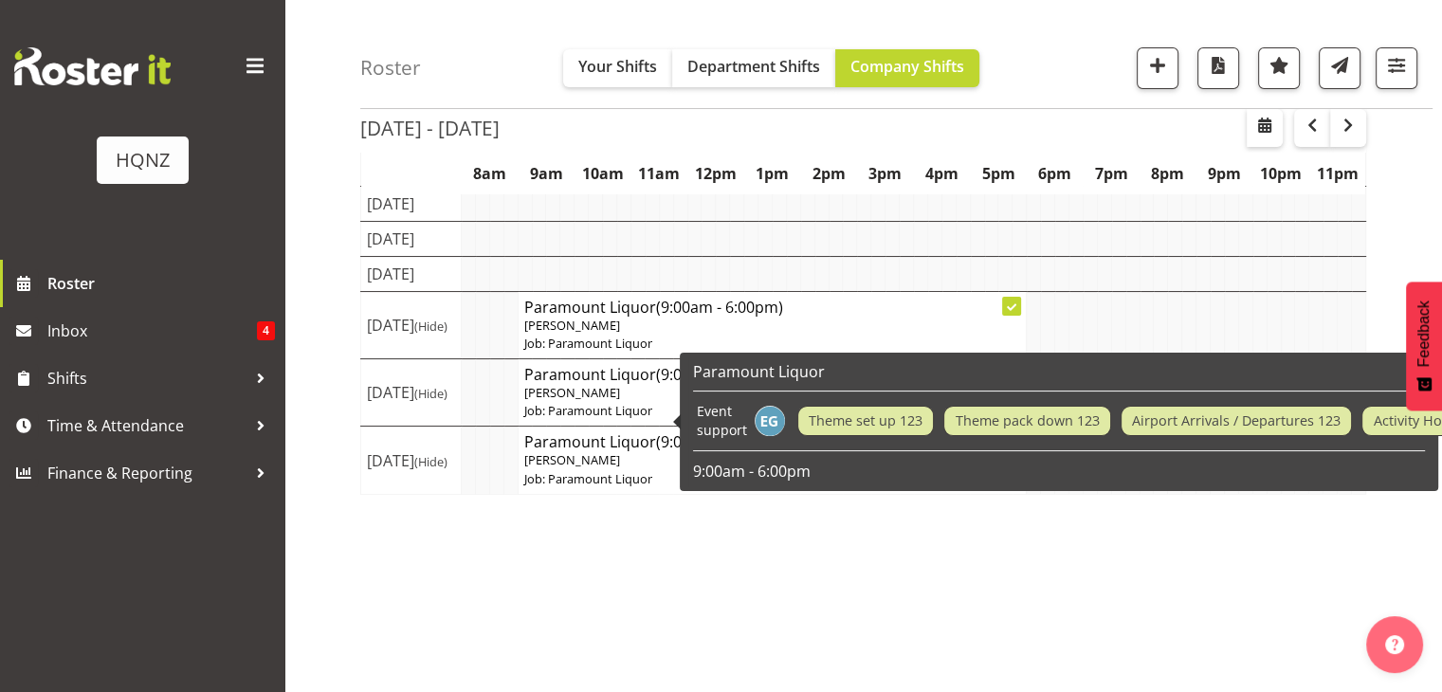
click at [595, 334] on span "[PERSON_NAME]" at bounding box center [572, 325] width 96 height 17
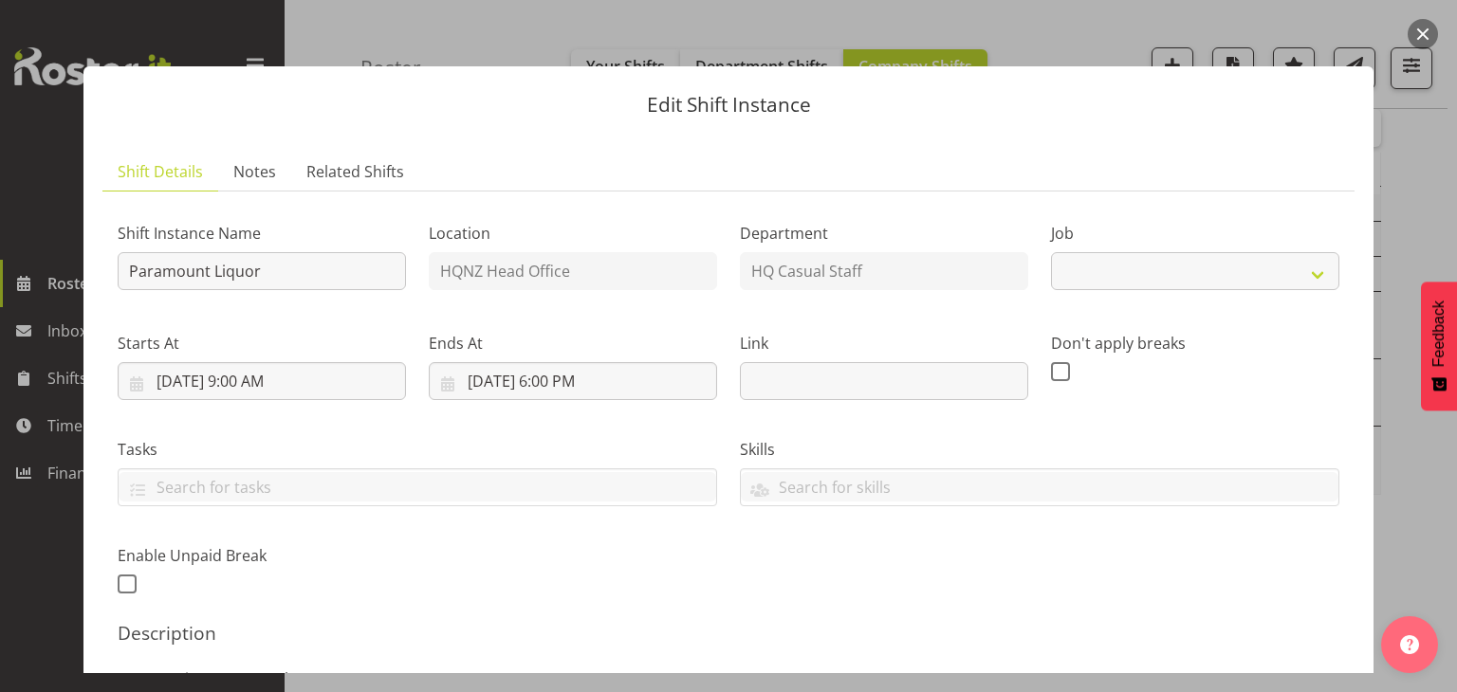
select select "10457"
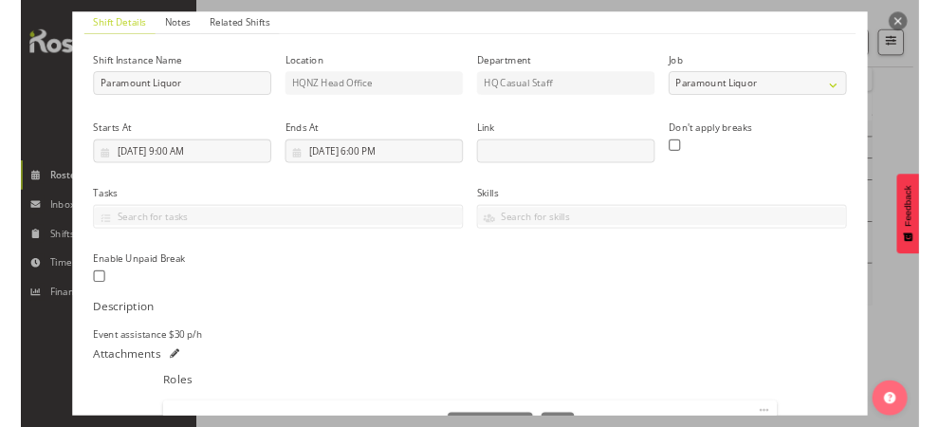
scroll to position [139, 0]
